Goal: Information Seeking & Learning: Learn about a topic

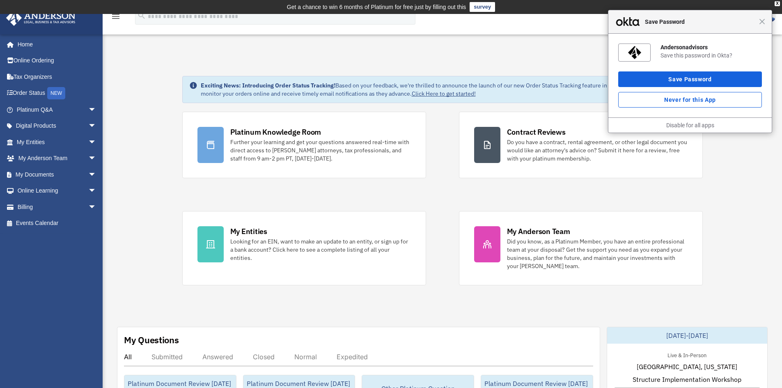
scroll to position [41, 0]
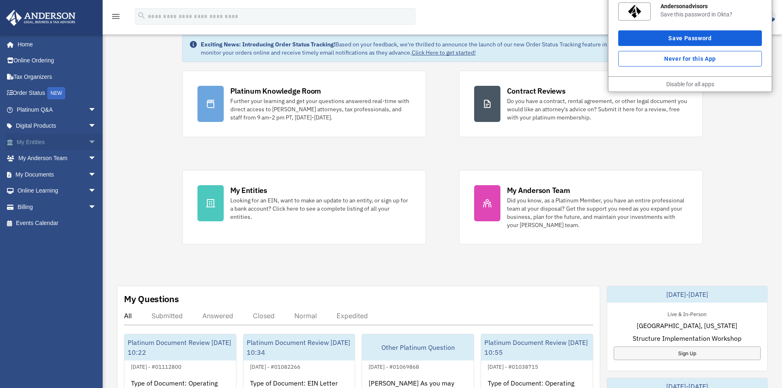
click at [89, 143] on span "arrow_drop_down" at bounding box center [96, 142] width 16 height 17
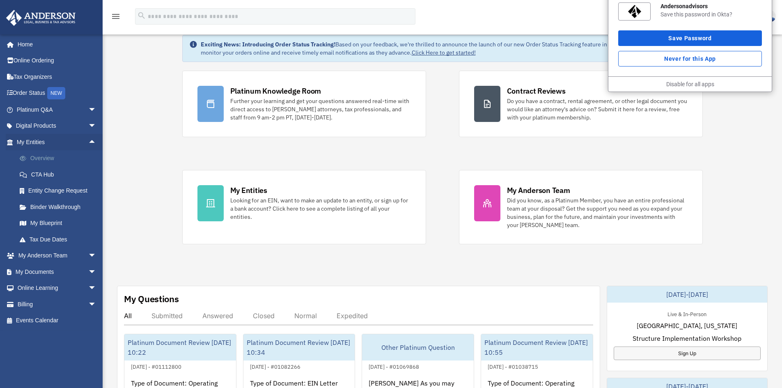
click at [63, 157] on link "Overview" at bounding box center [59, 158] width 97 height 16
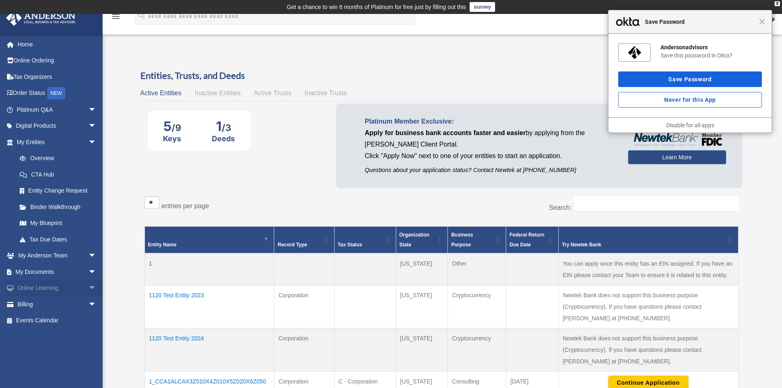
click at [88, 284] on span "arrow_drop_down" at bounding box center [96, 288] width 16 height 17
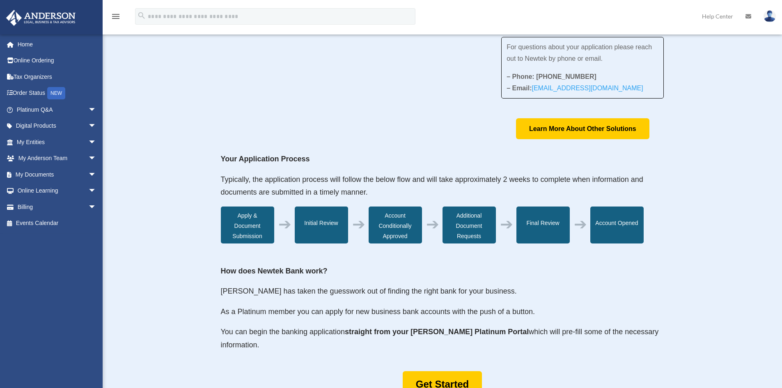
scroll to position [164, 0]
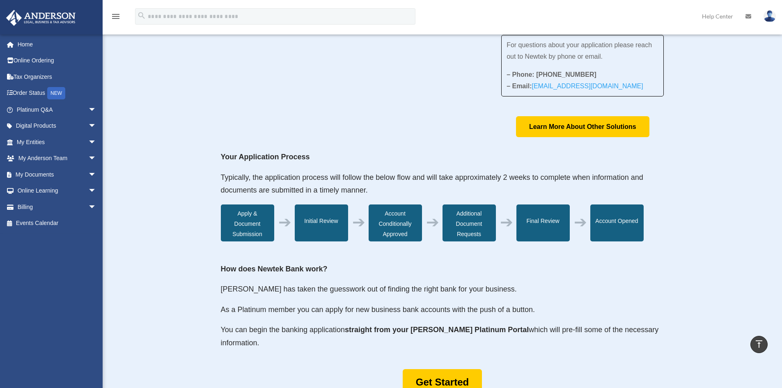
click at [235, 334] on p "You can begin the banking application straight from your Anderson Platinum Port…" at bounding box center [442, 336] width 443 height 26
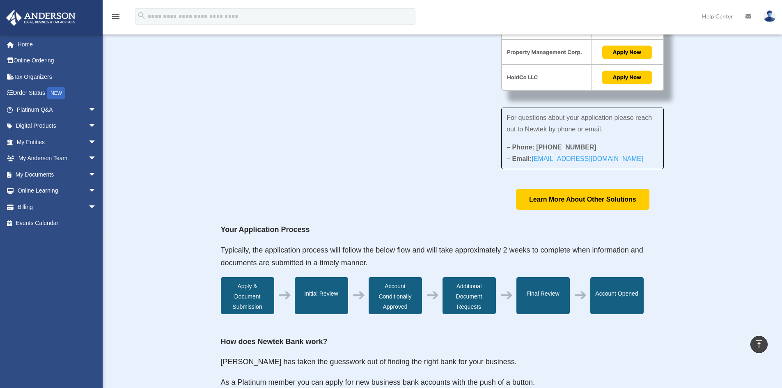
scroll to position [0, 0]
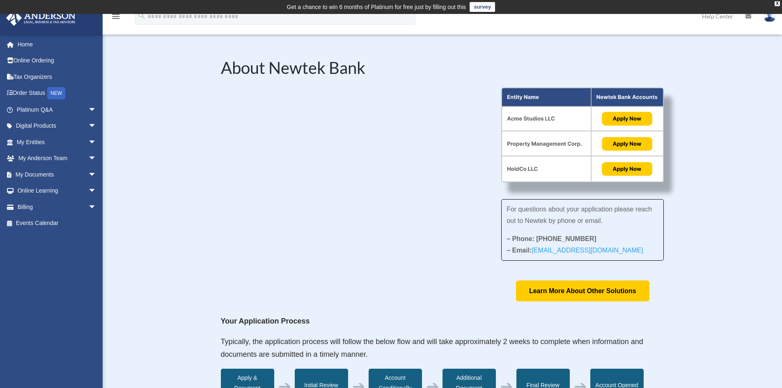
click at [188, 218] on div "About Newtek Bank For questions about your application please reach out to Newt…" at bounding box center [442, 385] width 679 height 700
click at [215, 249] on div "About Newtek Bank For questions about your application please reach out to Newt…" at bounding box center [442, 385] width 679 height 700
click at [212, 264] on div "About Newtek Bank For questions about your application please reach out to Newt…" at bounding box center [442, 385] width 679 height 700
